Goal: Find specific page/section: Find specific page/section

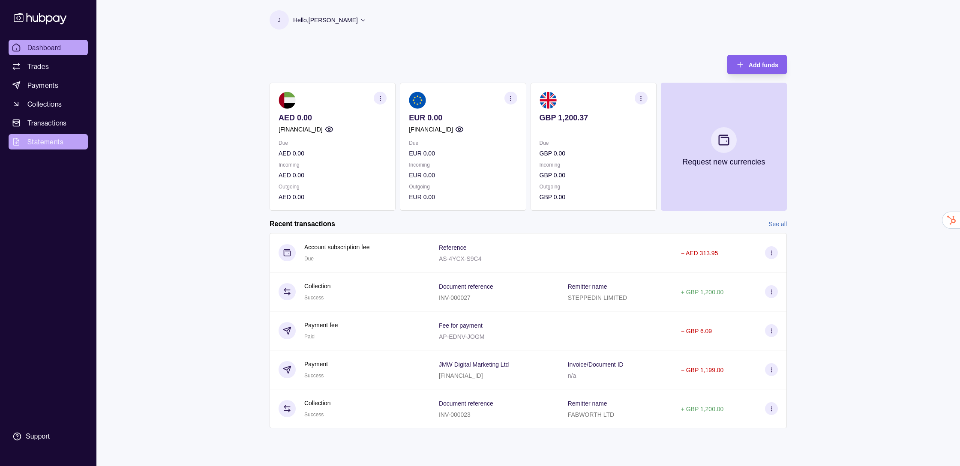
click at [35, 143] on span "Statements" at bounding box center [45, 142] width 36 height 10
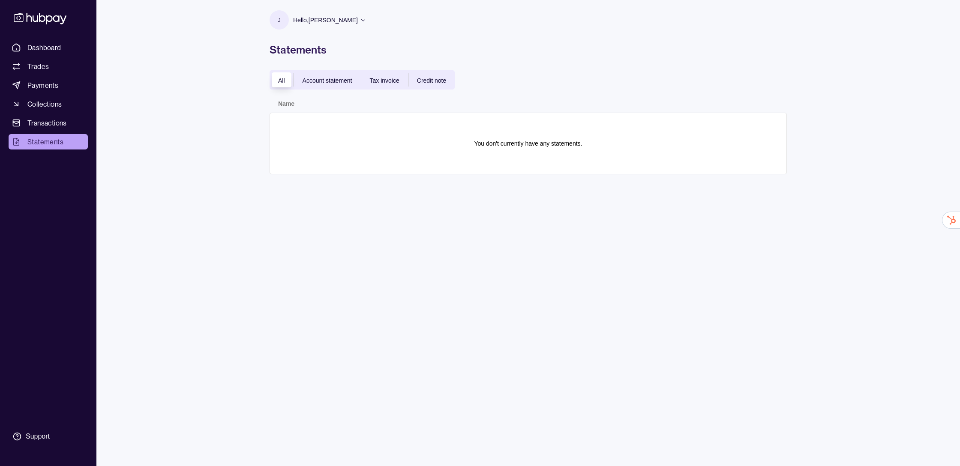
drag, startPoint x: 327, startPoint y: 82, endPoint x: 341, endPoint y: 84, distance: 13.4
click at [327, 82] on span "Account statement" at bounding box center [327, 80] width 50 height 7
click at [387, 80] on span "Tax invoice" at bounding box center [385, 80] width 30 height 7
click at [419, 78] on span "Credit note" at bounding box center [431, 80] width 29 height 7
click at [281, 77] on span "All" at bounding box center [281, 80] width 7 height 7
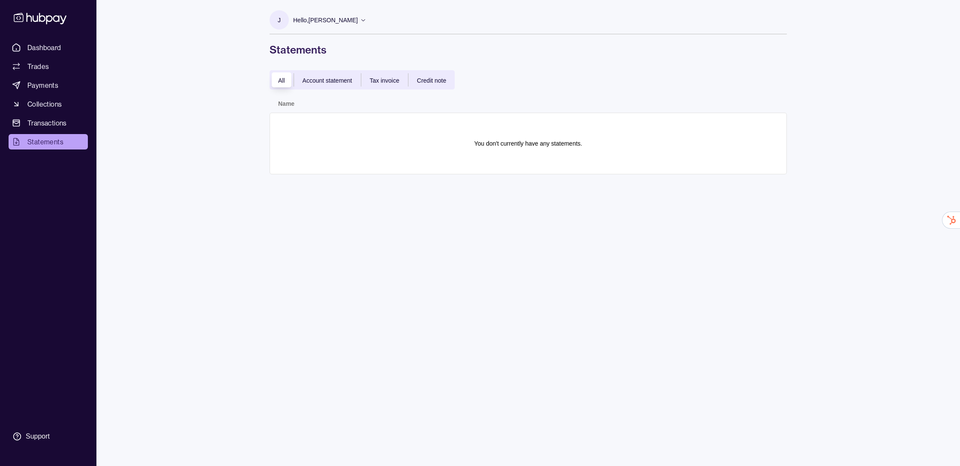
click at [372, 76] on div "Tax invoice" at bounding box center [384, 80] width 47 height 10
click at [356, 80] on div "Account statement" at bounding box center [327, 80] width 67 height 10
click at [274, 81] on div "All" at bounding box center [281, 80] width 24 height 10
